Goal: Share content: Share content

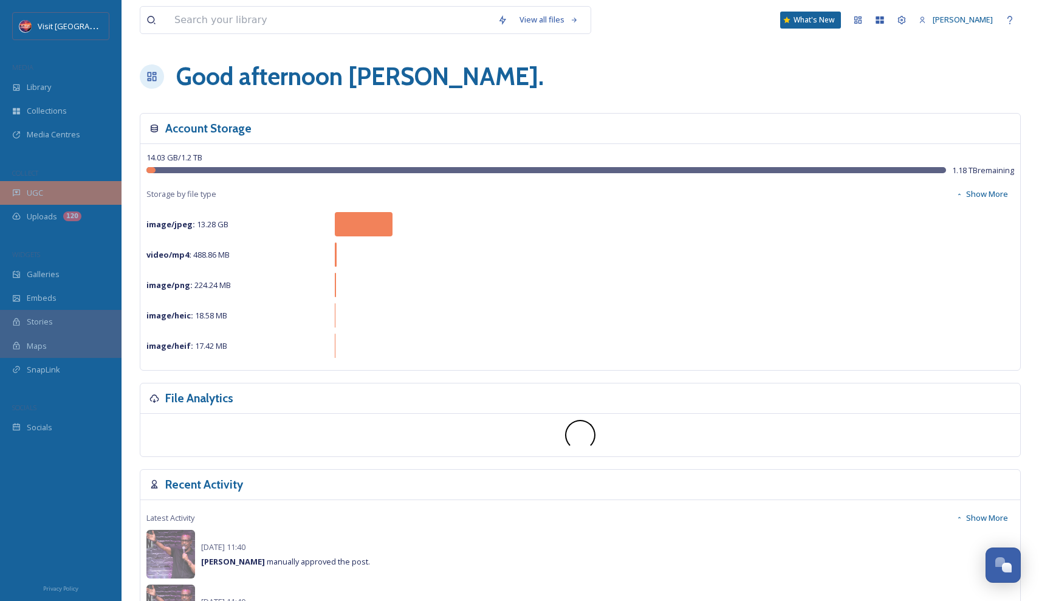
click at [61, 193] on div "UGC" at bounding box center [61, 193] width 122 height 24
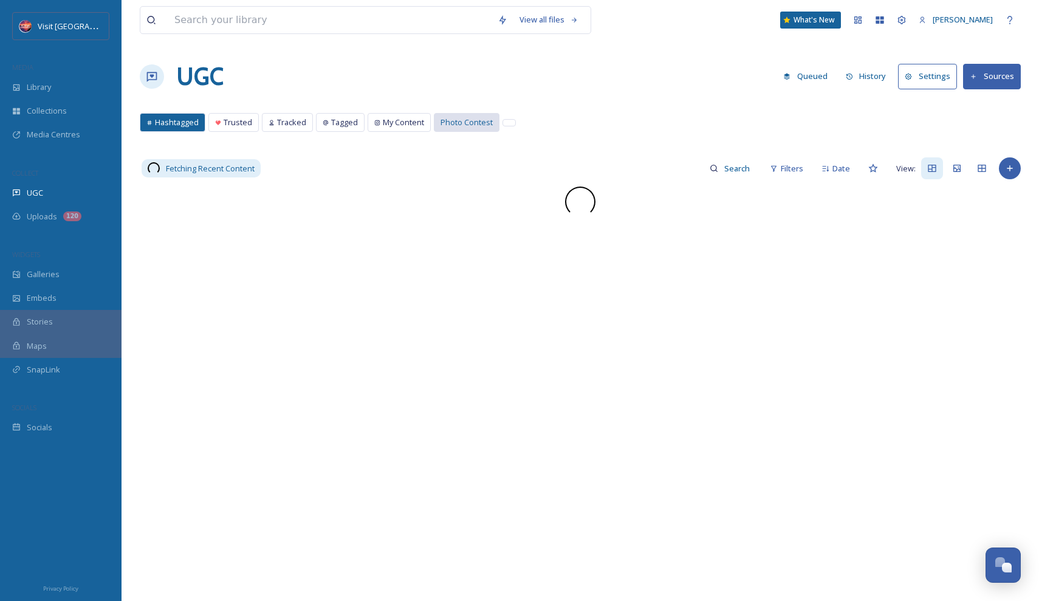
click at [451, 119] on span "Photo Contest" at bounding box center [467, 123] width 52 height 12
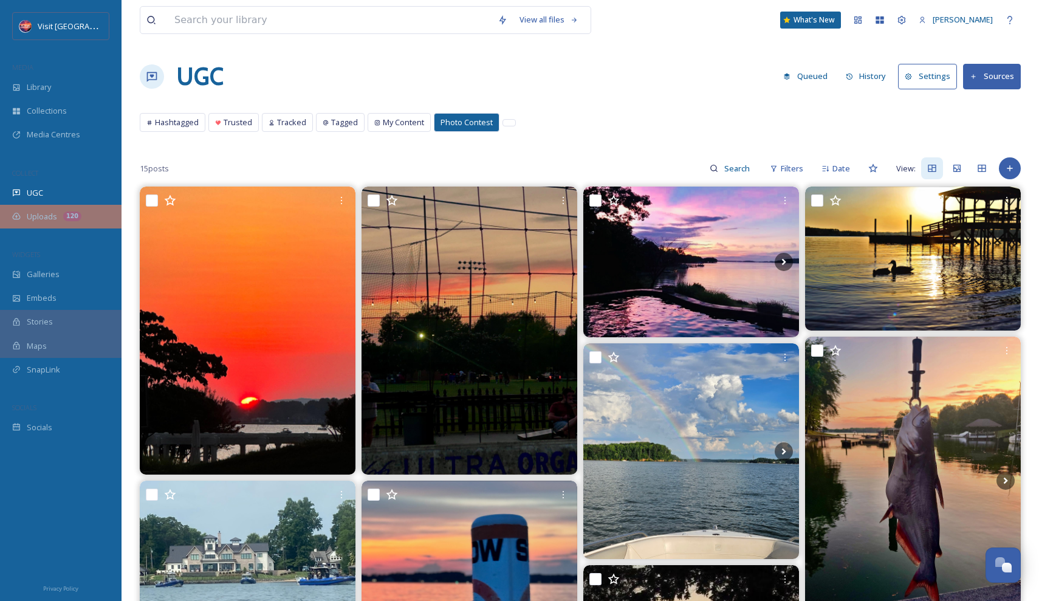
click at [52, 217] on span "Uploads" at bounding box center [42, 217] width 30 height 12
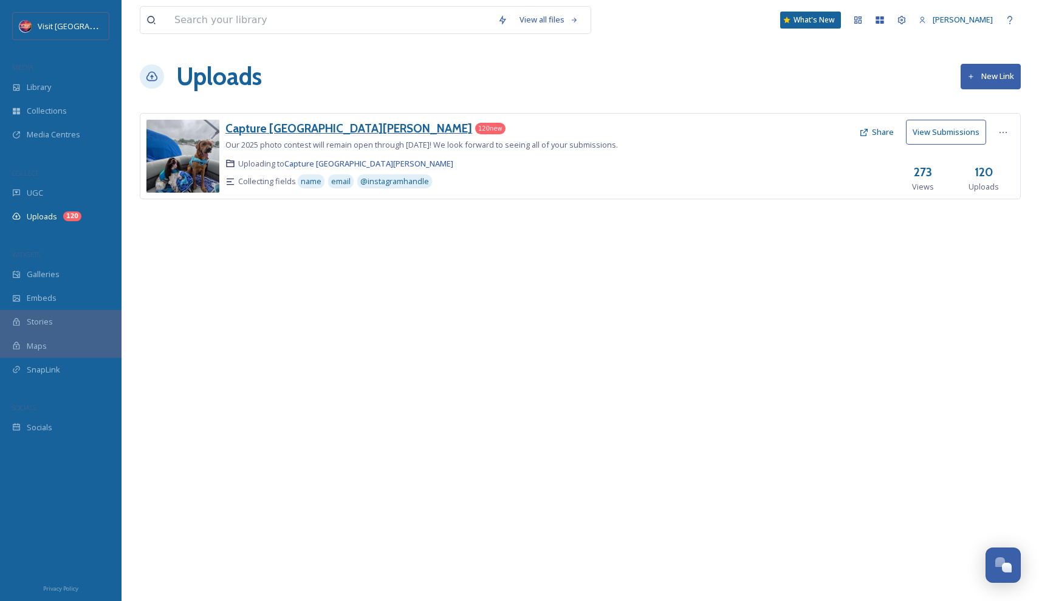
click at [283, 127] on h3 "Capture [GEOGRAPHIC_DATA][PERSON_NAME]" at bounding box center [348, 128] width 247 height 15
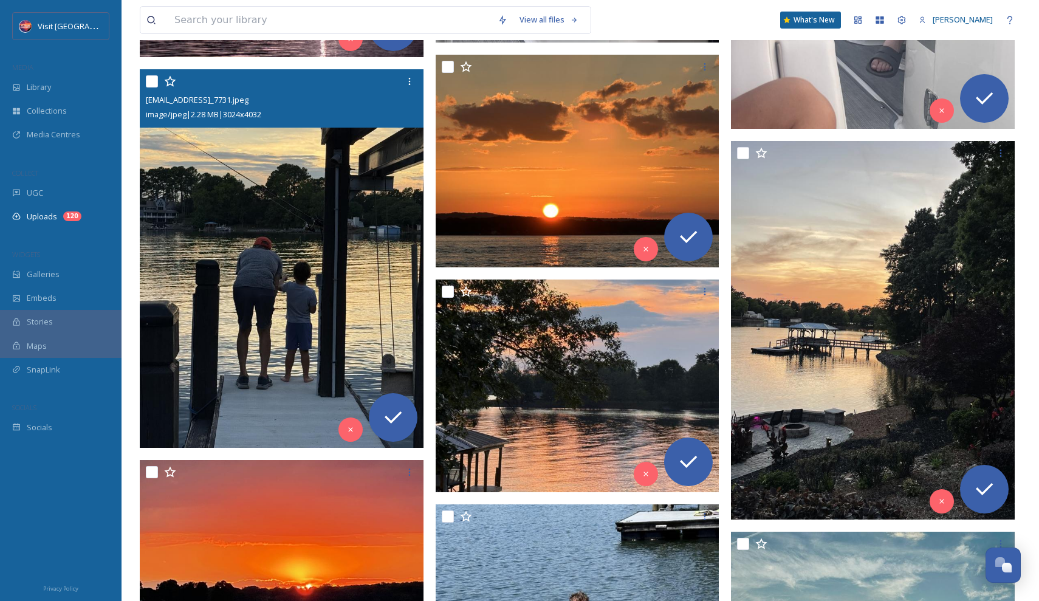
scroll to position [7985, 0]
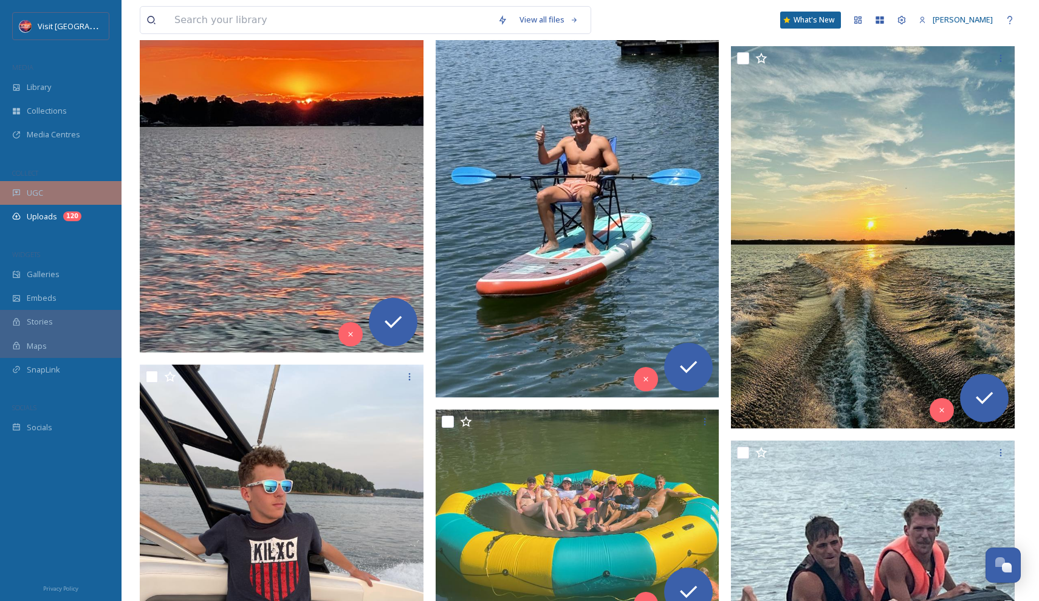
click at [59, 198] on div "UGC" at bounding box center [61, 193] width 122 height 24
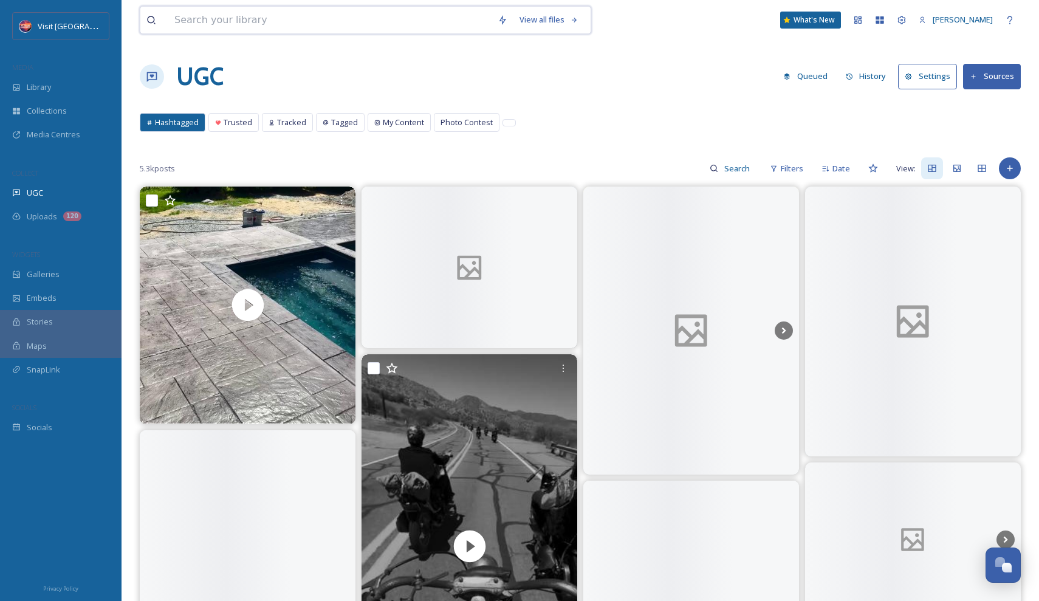
click at [286, 16] on input at bounding box center [329, 20] width 323 height 27
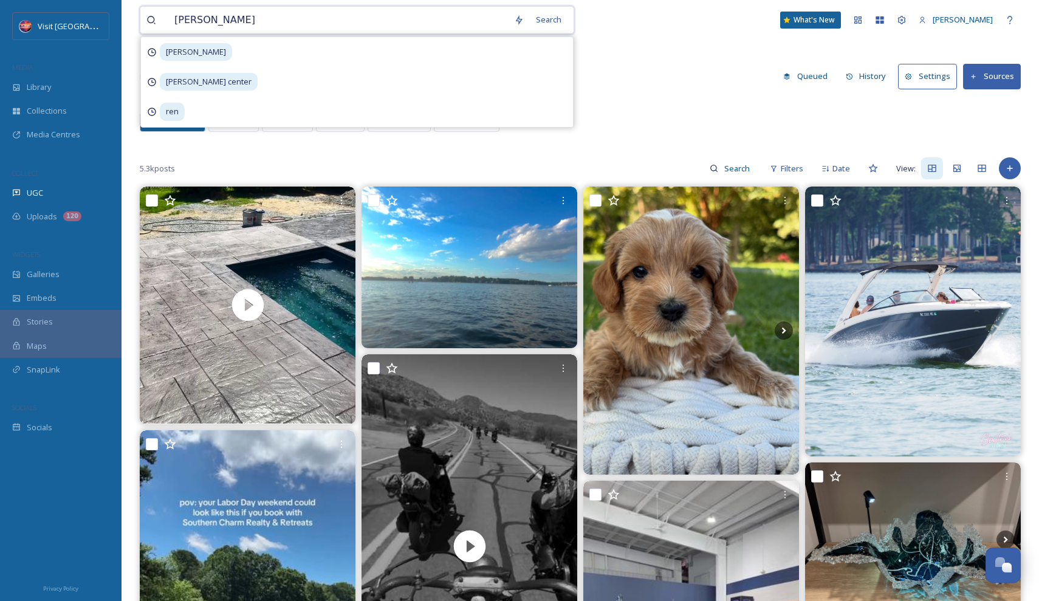
type input "[PERSON_NAME]"
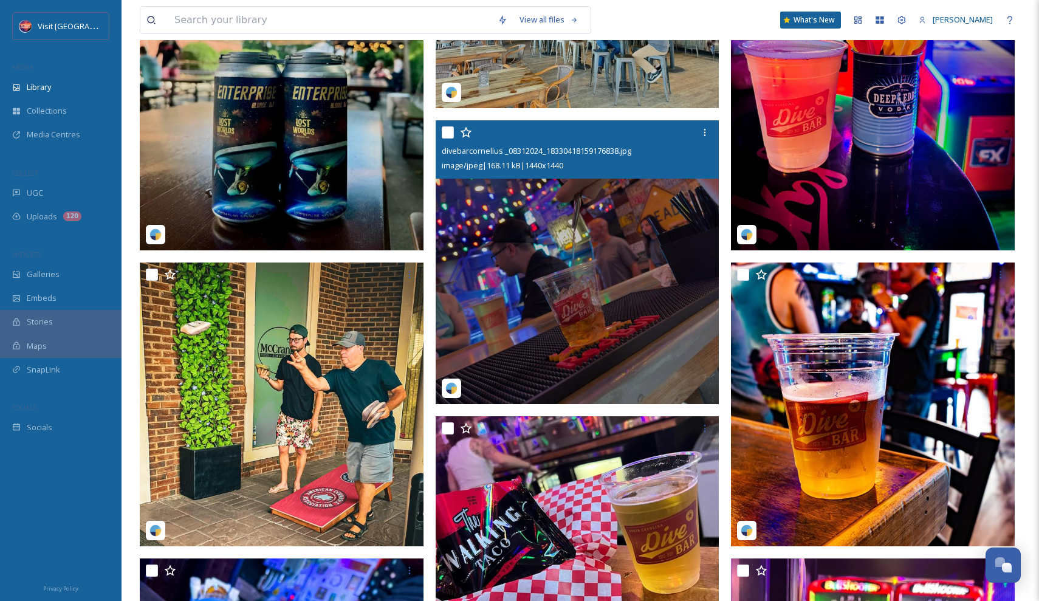
scroll to position [828, 0]
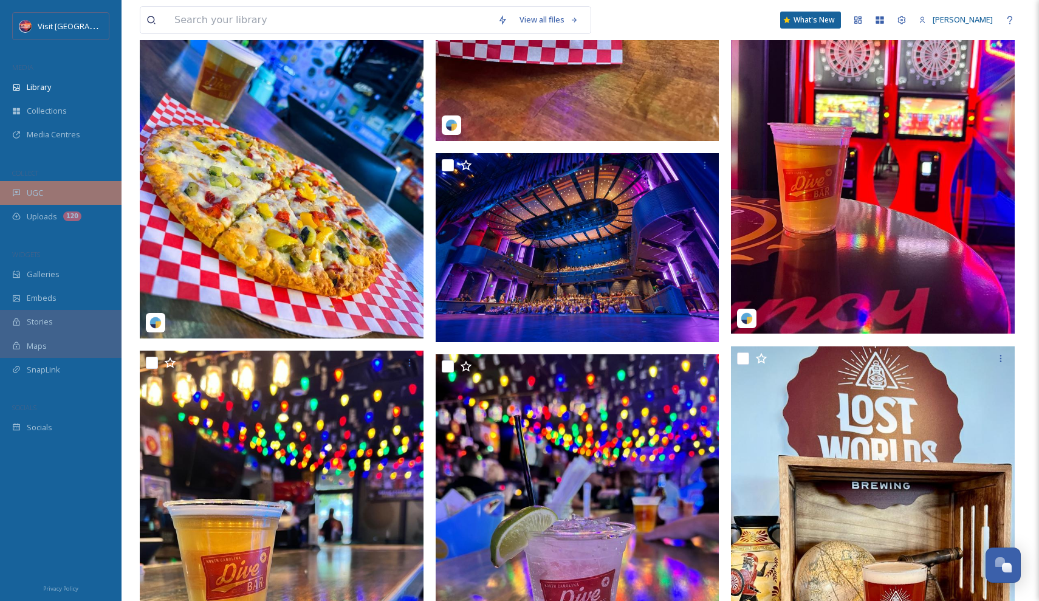
click at [64, 189] on div "UGC" at bounding box center [61, 193] width 122 height 24
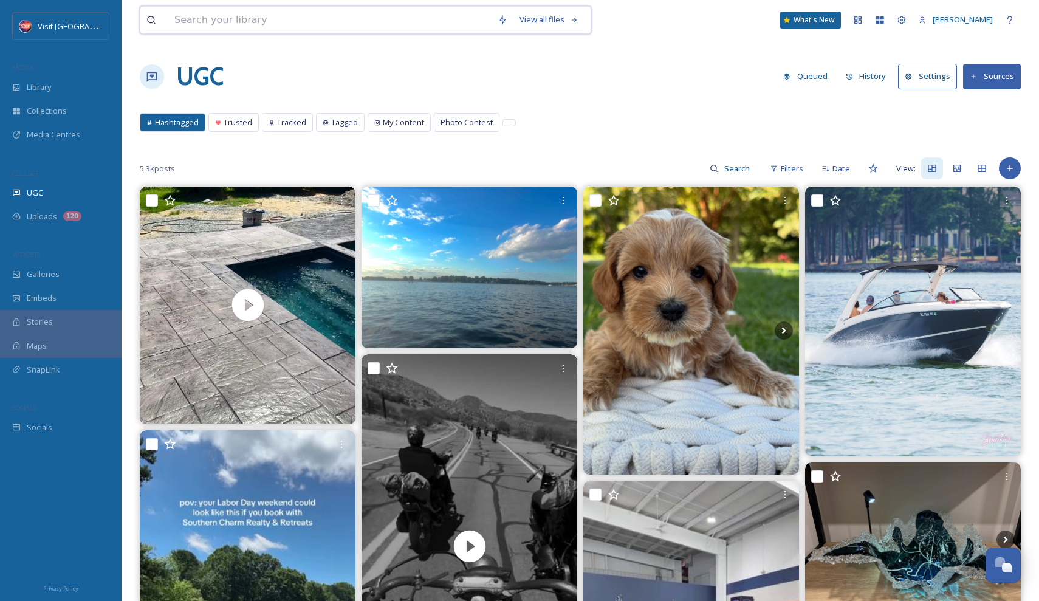
click at [255, 22] on input at bounding box center [329, 20] width 323 height 27
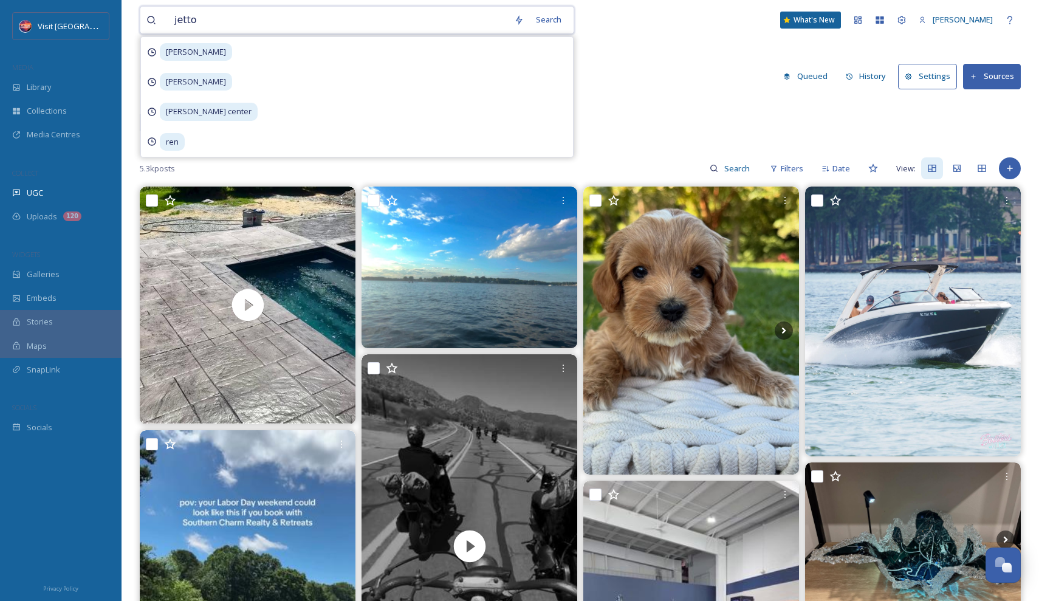
type input "[PERSON_NAME]"
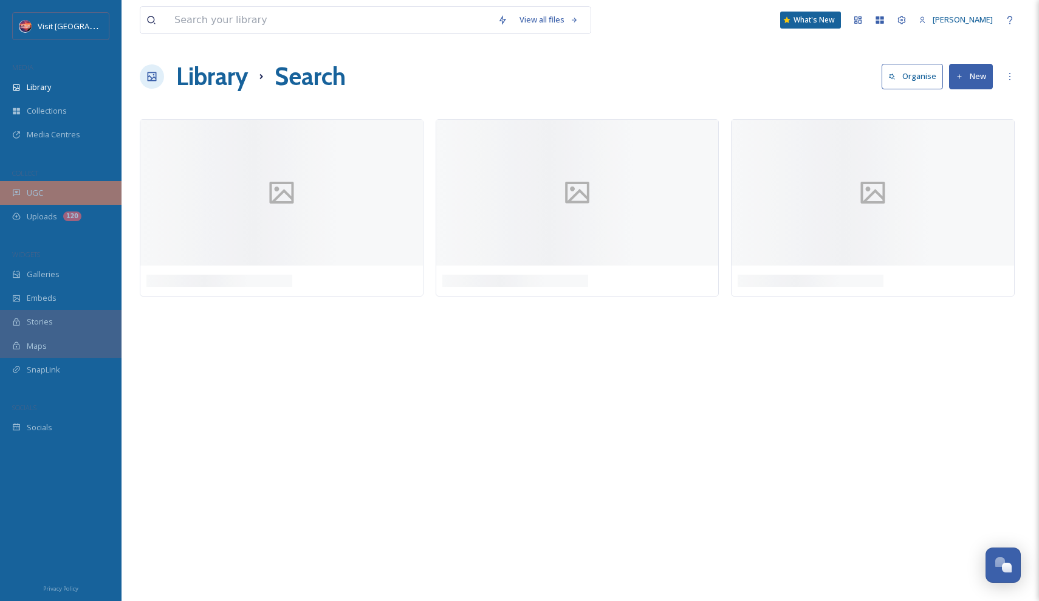
click at [40, 188] on span "UGC" at bounding box center [35, 193] width 16 height 12
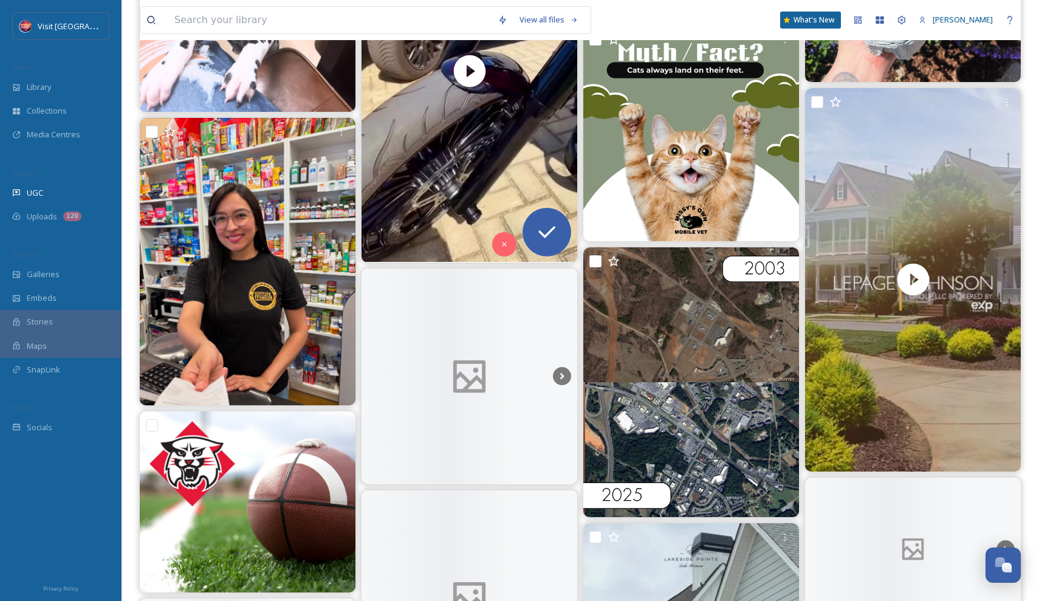
scroll to position [3409, 0]
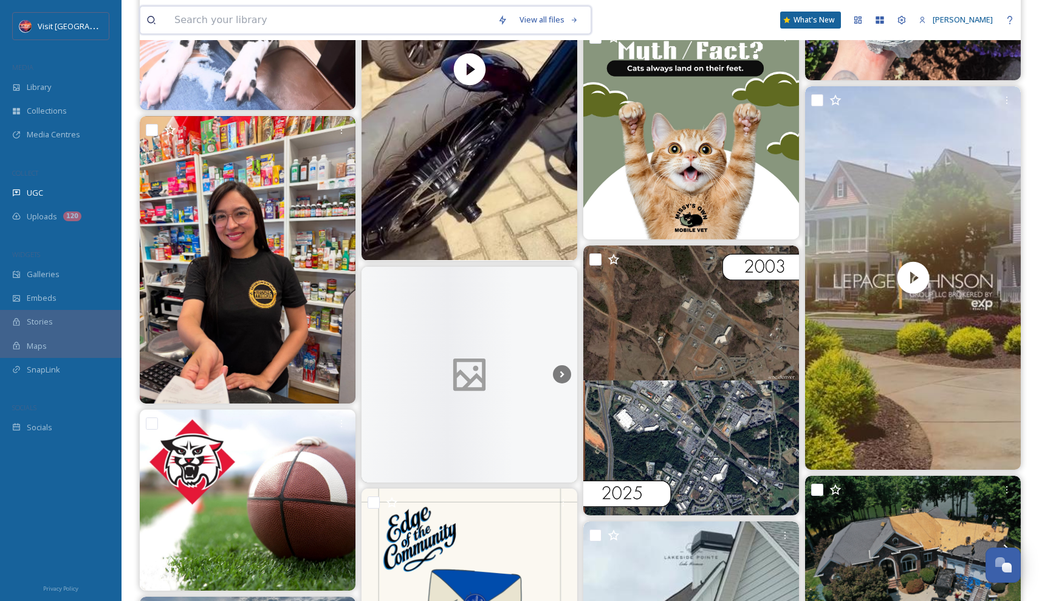
click at [422, 13] on input at bounding box center [329, 20] width 323 height 27
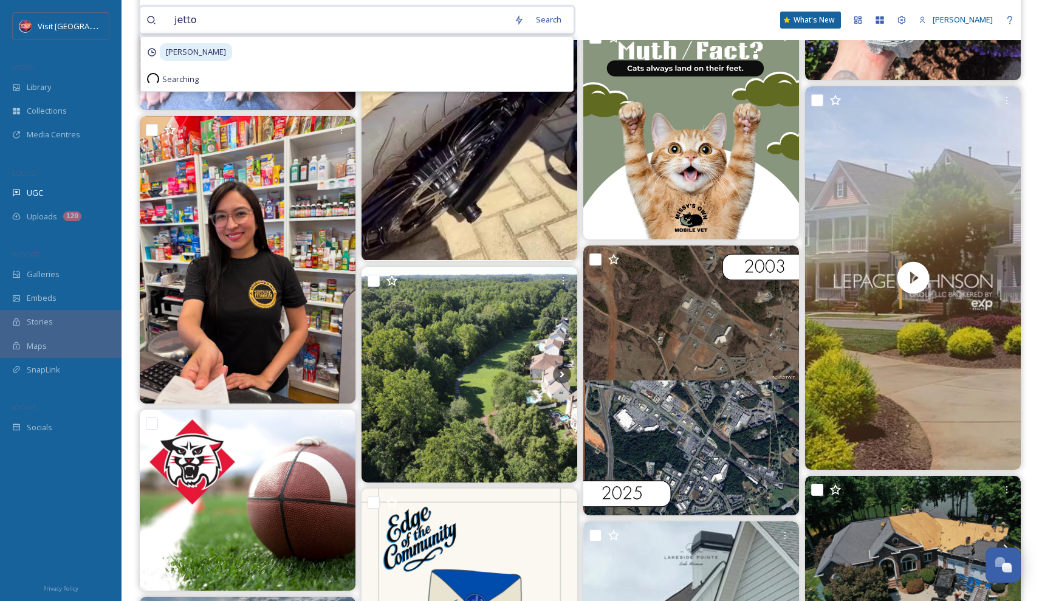
type input "[PERSON_NAME]"
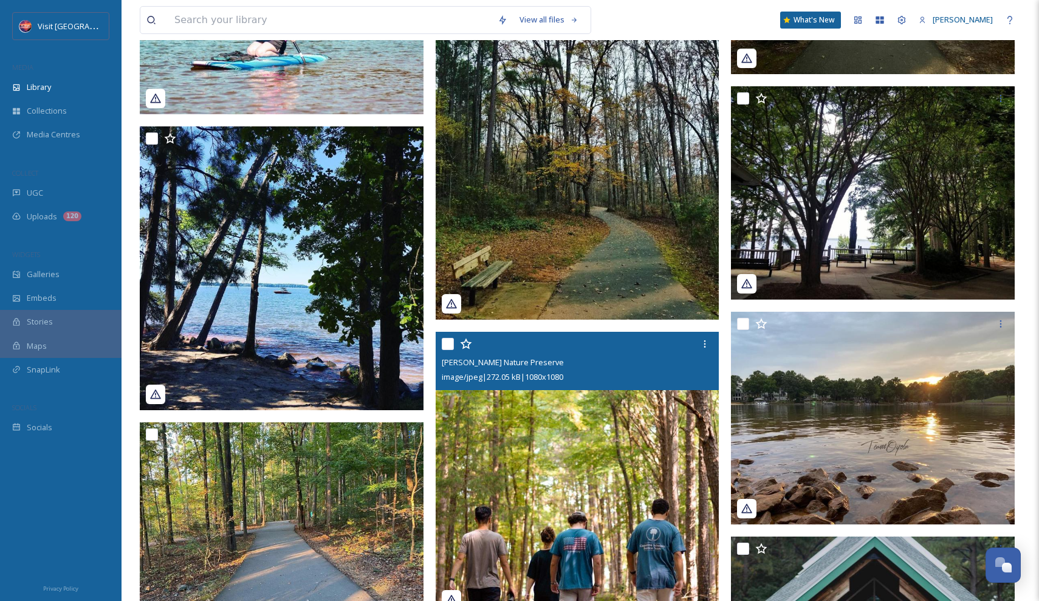
scroll to position [2216, 0]
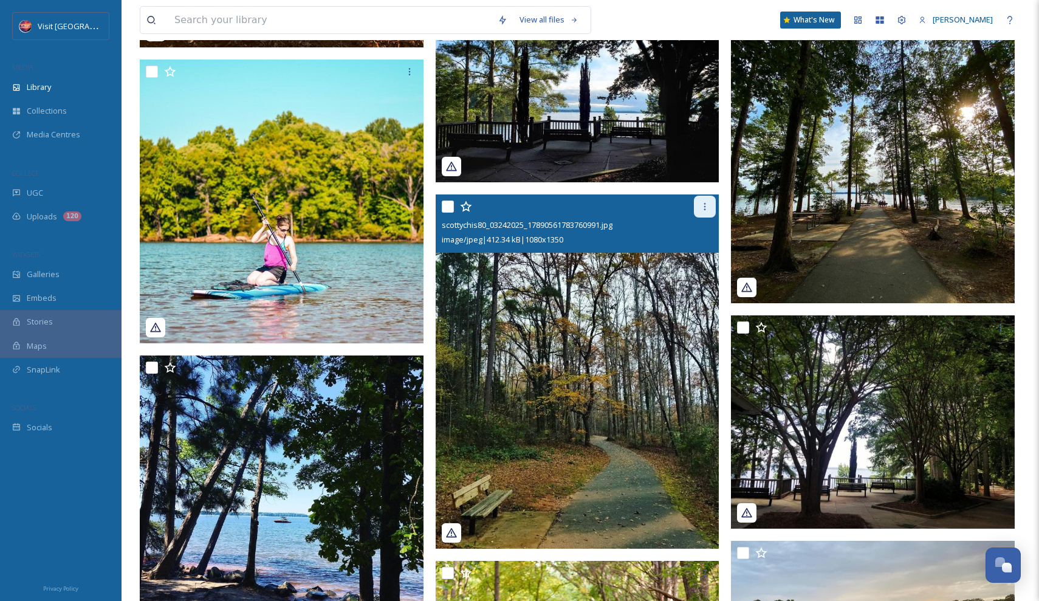
click at [707, 207] on icon at bounding box center [705, 207] width 10 height 10
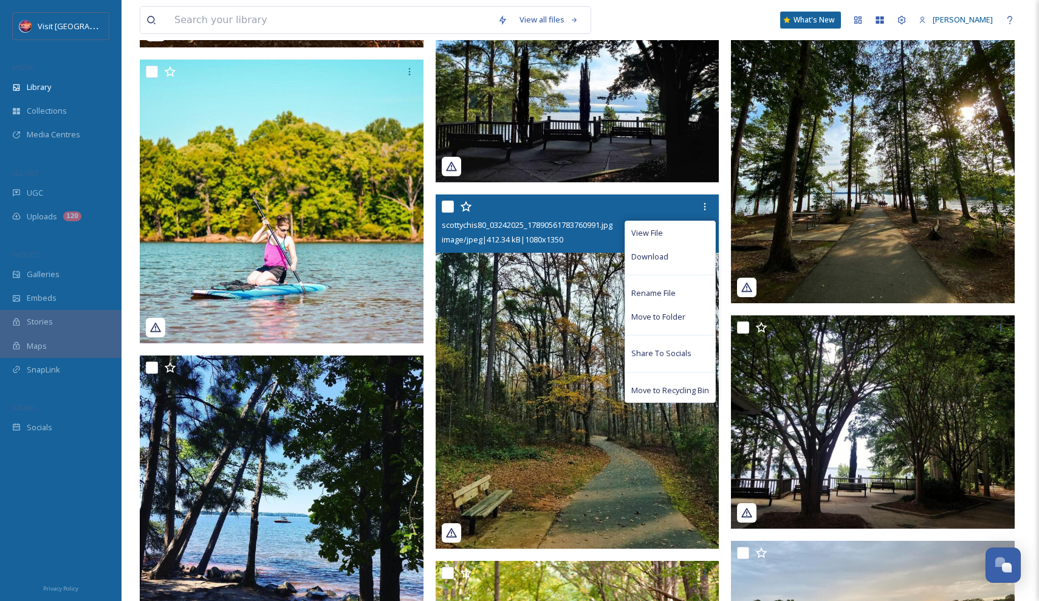
click at [578, 207] on div "View File Download Rename File Move to Folder Share To Socials Move to Recyclin…" at bounding box center [579, 207] width 275 height 22
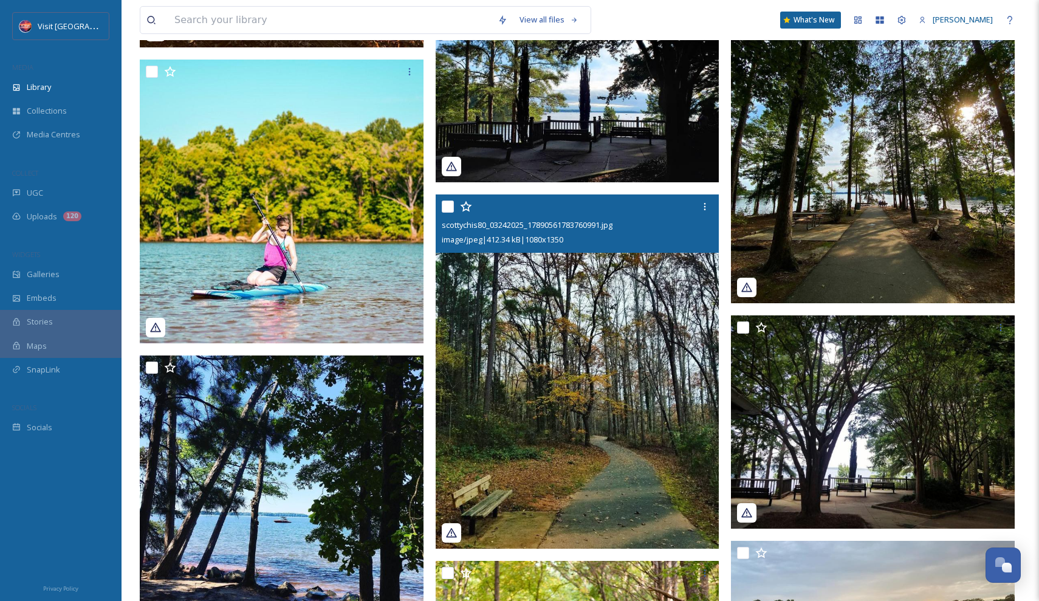
click at [538, 225] on span "scottychis80_03242025_17890561783760991.jpg" at bounding box center [527, 224] width 171 height 11
click at [448, 208] on input "checkbox" at bounding box center [448, 207] width 12 height 12
checkbox input "true"
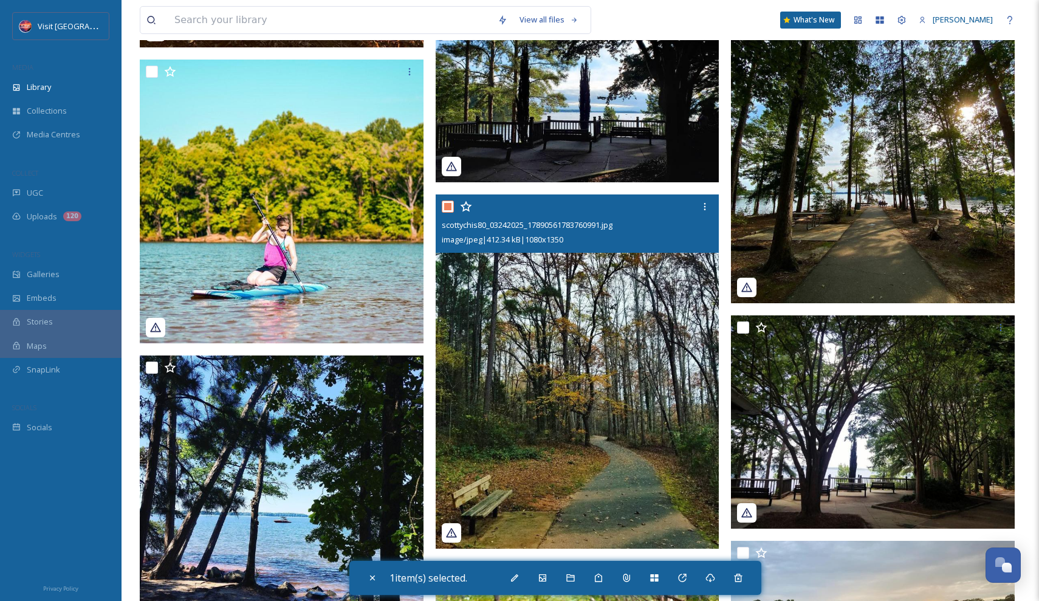
click at [624, 342] on img at bounding box center [578, 371] width 284 height 355
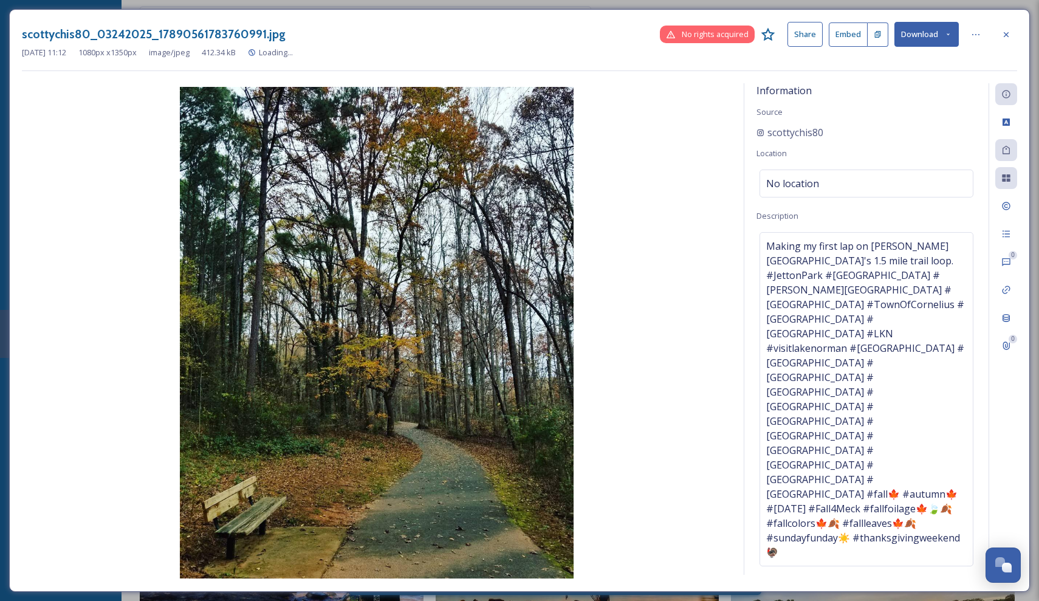
click at [854, 35] on button "Embed" at bounding box center [848, 34] width 39 height 24
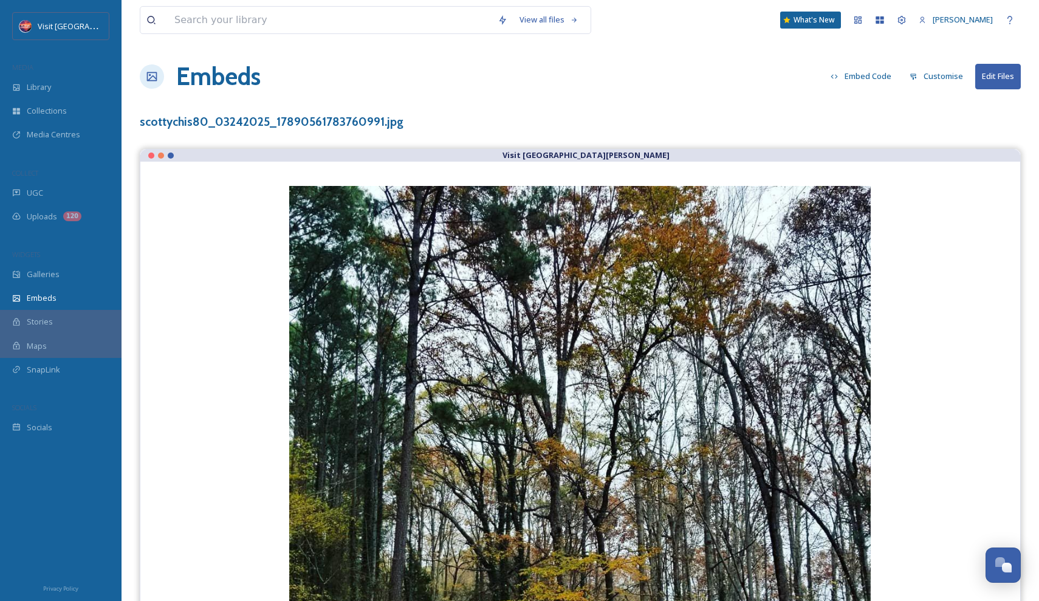
click at [153, 154] on div at bounding box center [151, 156] width 6 height 6
click at [148, 154] on div at bounding box center [151, 156] width 6 height 6
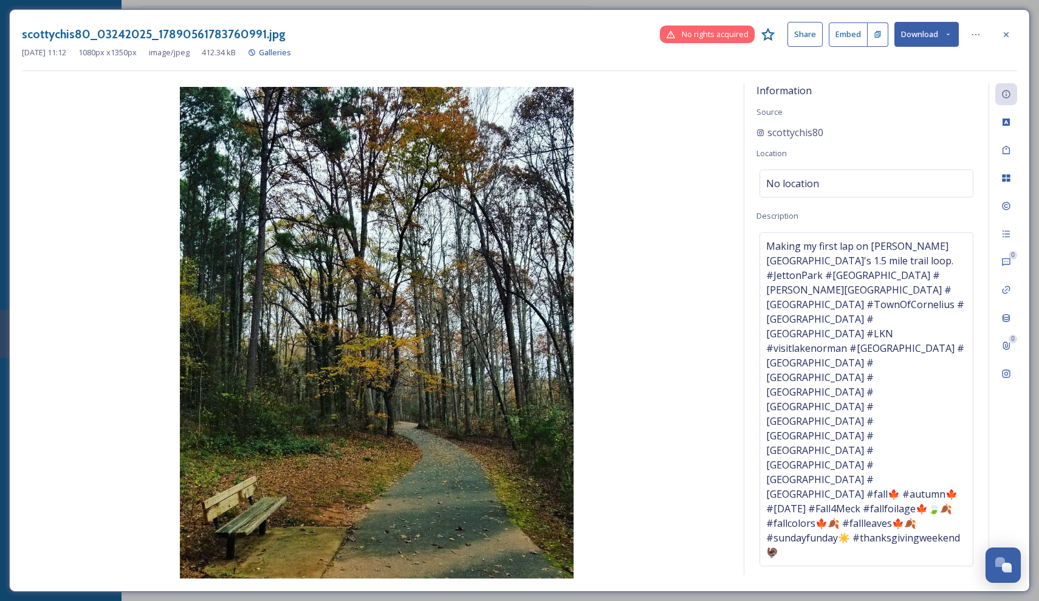
click at [861, 32] on button "Embed" at bounding box center [848, 34] width 39 height 24
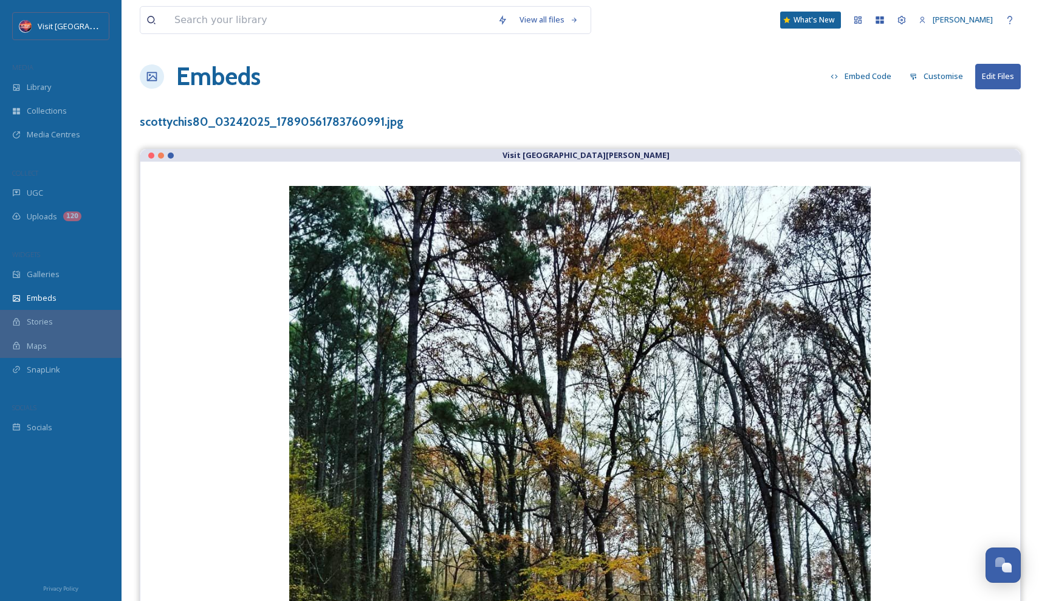
click at [870, 84] on button "Embed Code" at bounding box center [861, 76] width 73 height 24
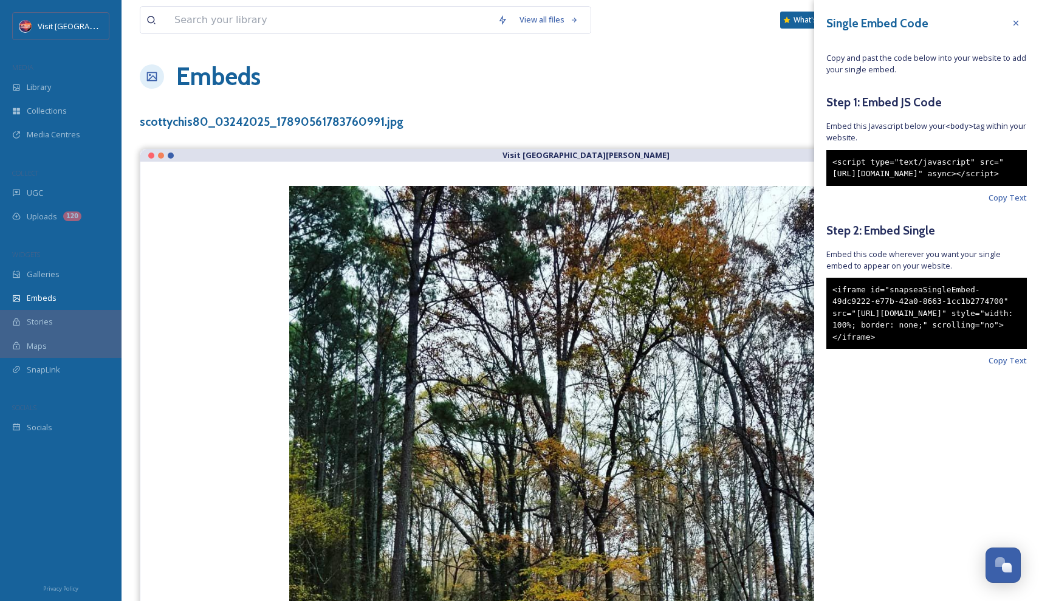
drag, startPoint x: 1001, startPoint y: 372, endPoint x: 830, endPoint y: 304, distance: 185.0
click at [830, 304] on div "<iframe id="snapseaSingleEmbed-49dc9222-e77b-42a0-8663-1cc1b2774700" src="[URL]…" at bounding box center [926, 314] width 201 height 72
copy div "<iframe id="snapseaSingleEmbed-49dc9222-e77b-42a0-8663-1cc1b2774700" src="[URL]…"
